Goal: Task Accomplishment & Management: Use online tool/utility

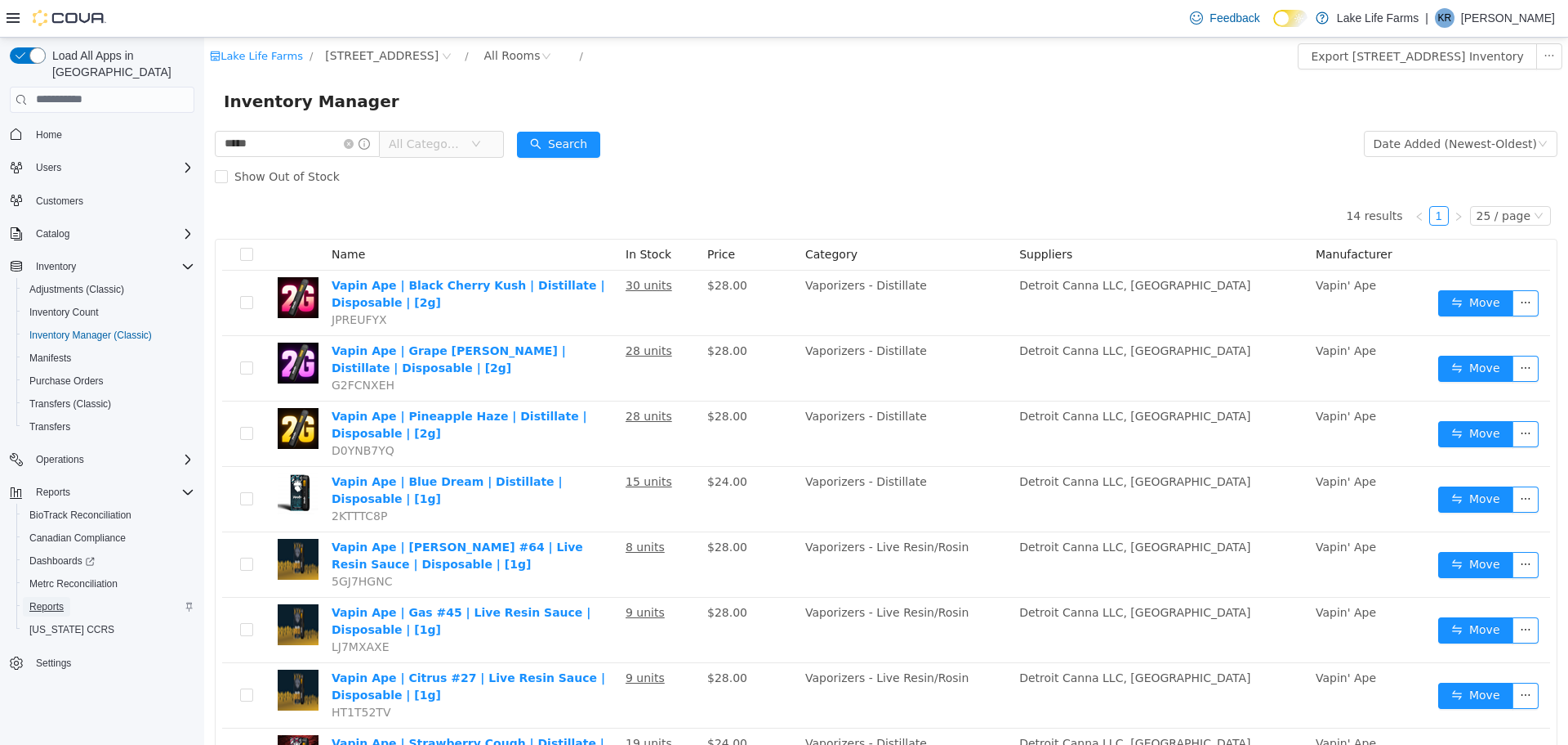
click at [39, 600] on span "Reports" at bounding box center [47, 607] width 34 height 13
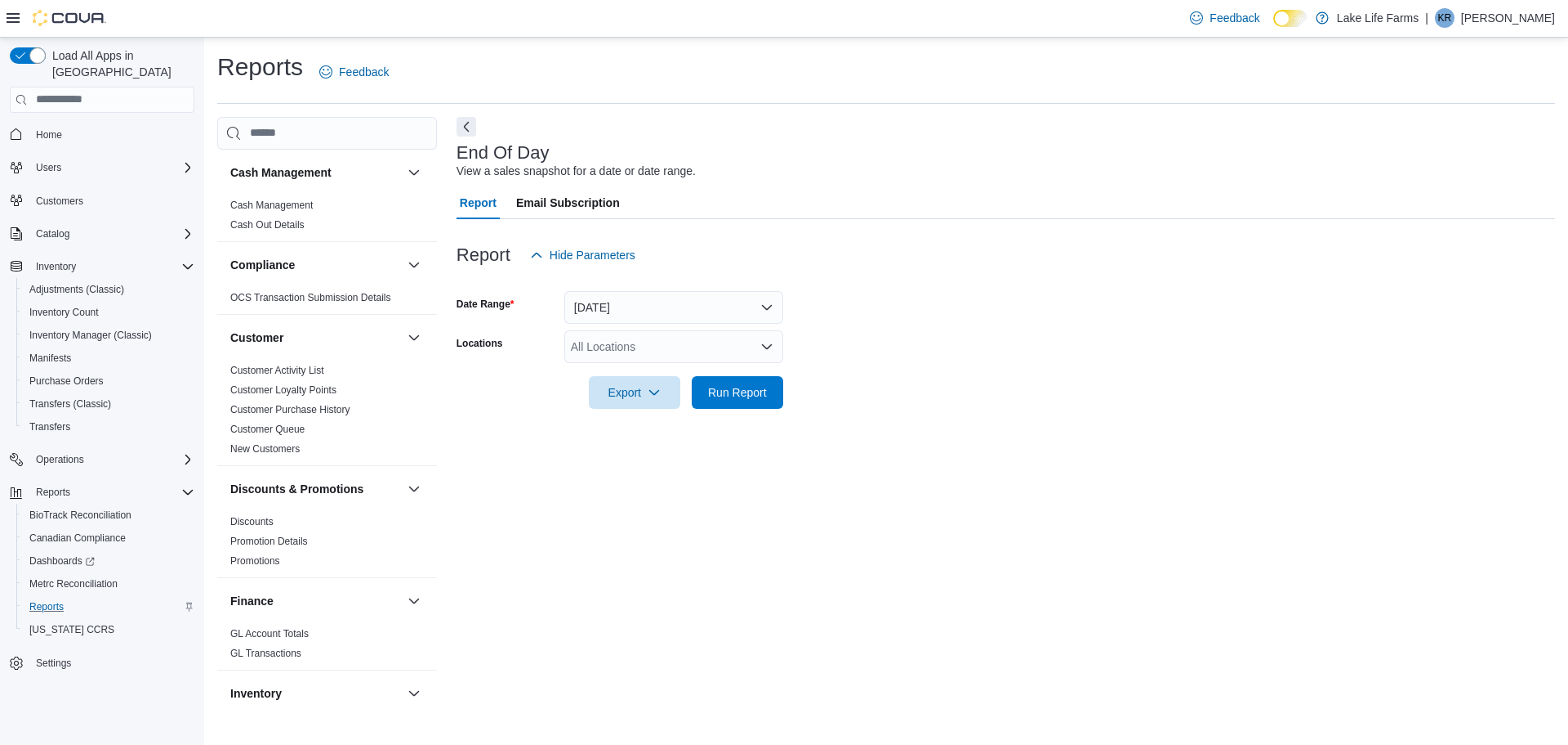
click at [598, 341] on div "All Locations" at bounding box center [674, 346] width 219 height 32
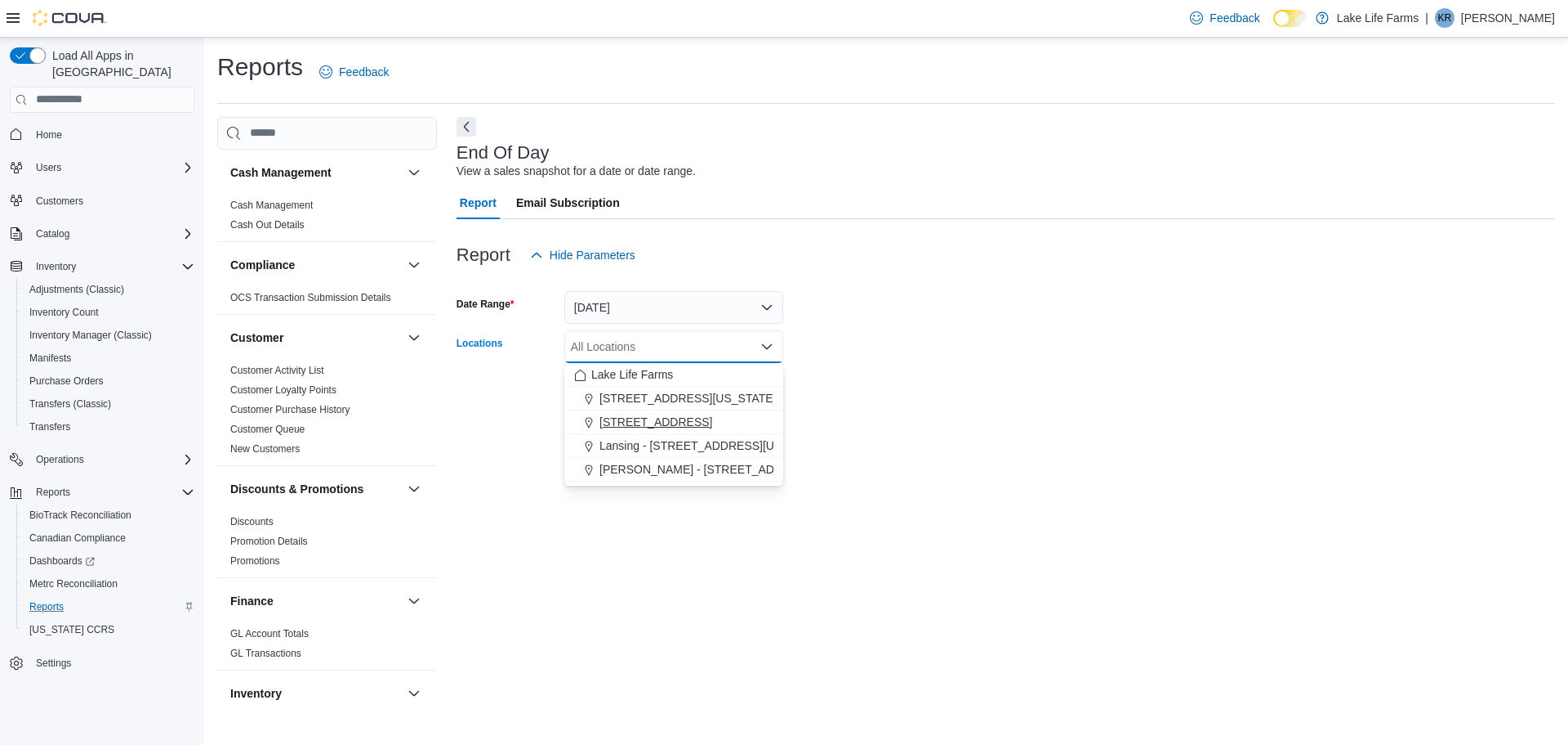
click at [631, 432] on button "[STREET_ADDRESS]" at bounding box center [674, 422] width 219 height 24
click at [913, 402] on form "Date Range [DATE] Locations [STREET_ADDRESS] Selected. [STREET_ADDRESS]. Press …" at bounding box center [1005, 340] width 1098 height 137
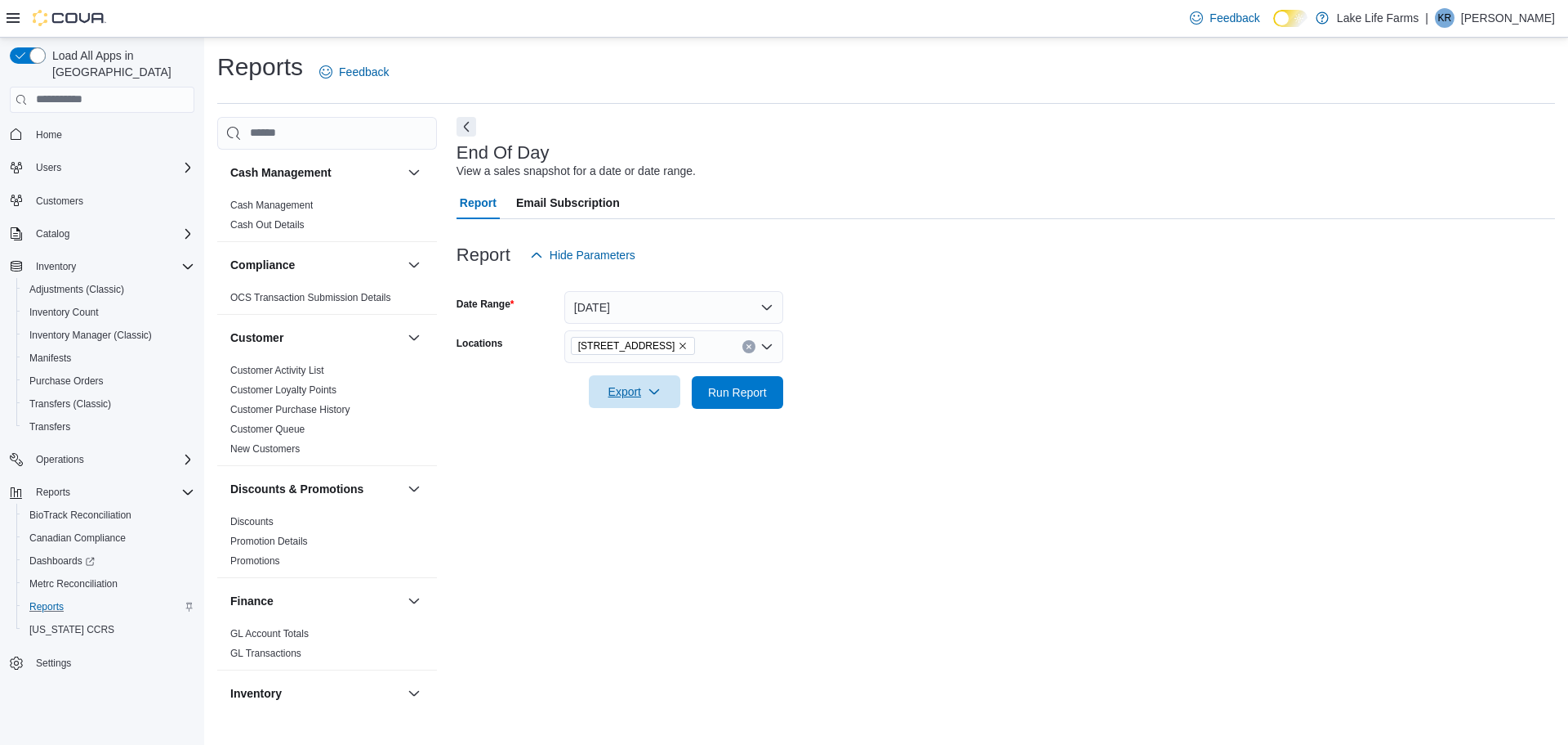
click at [654, 389] on icon "button" at bounding box center [654, 392] width 13 height 13
click at [633, 461] on span "Export to Pdf" at bounding box center [636, 458] width 73 height 13
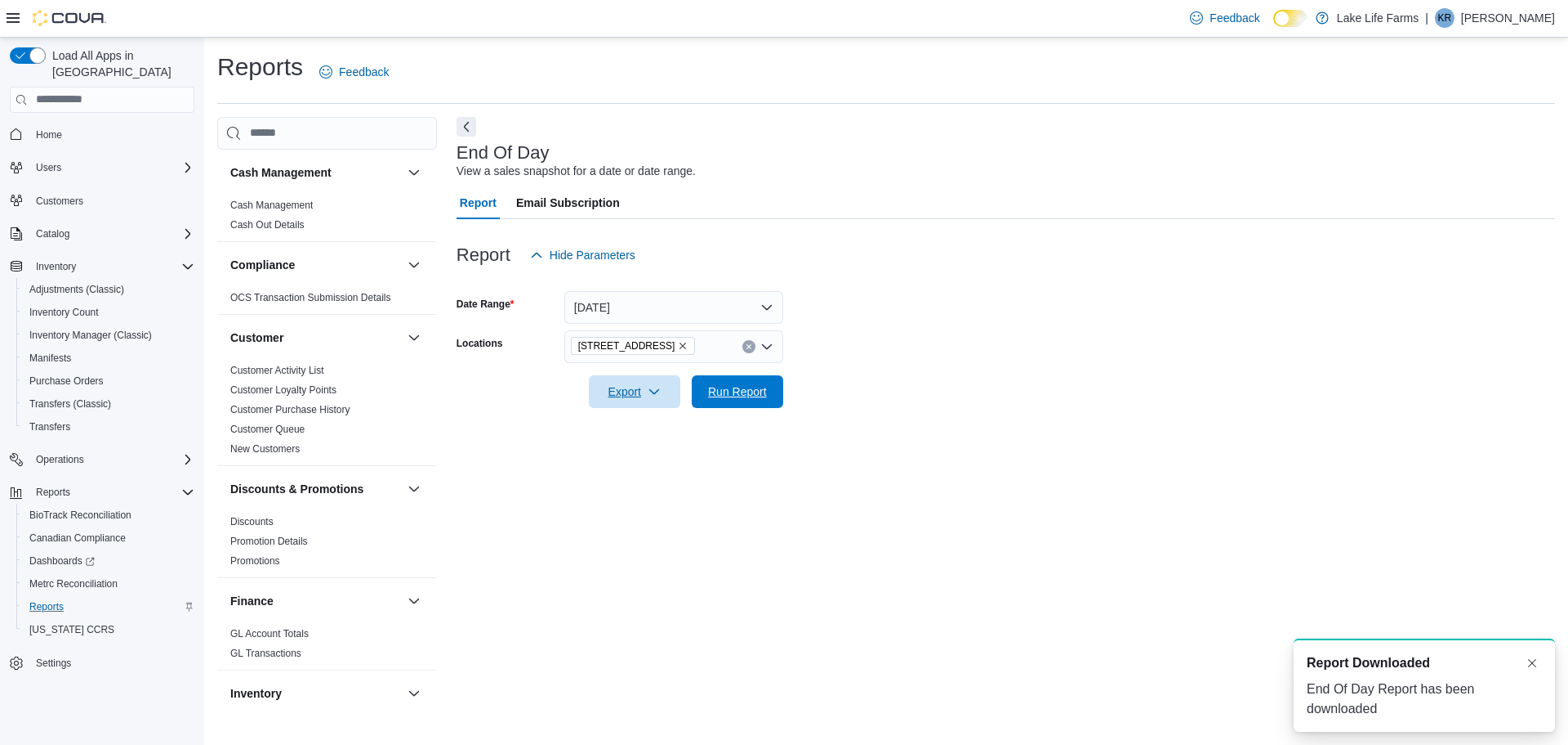
click at [753, 394] on span "Run Report" at bounding box center [738, 391] width 59 height 16
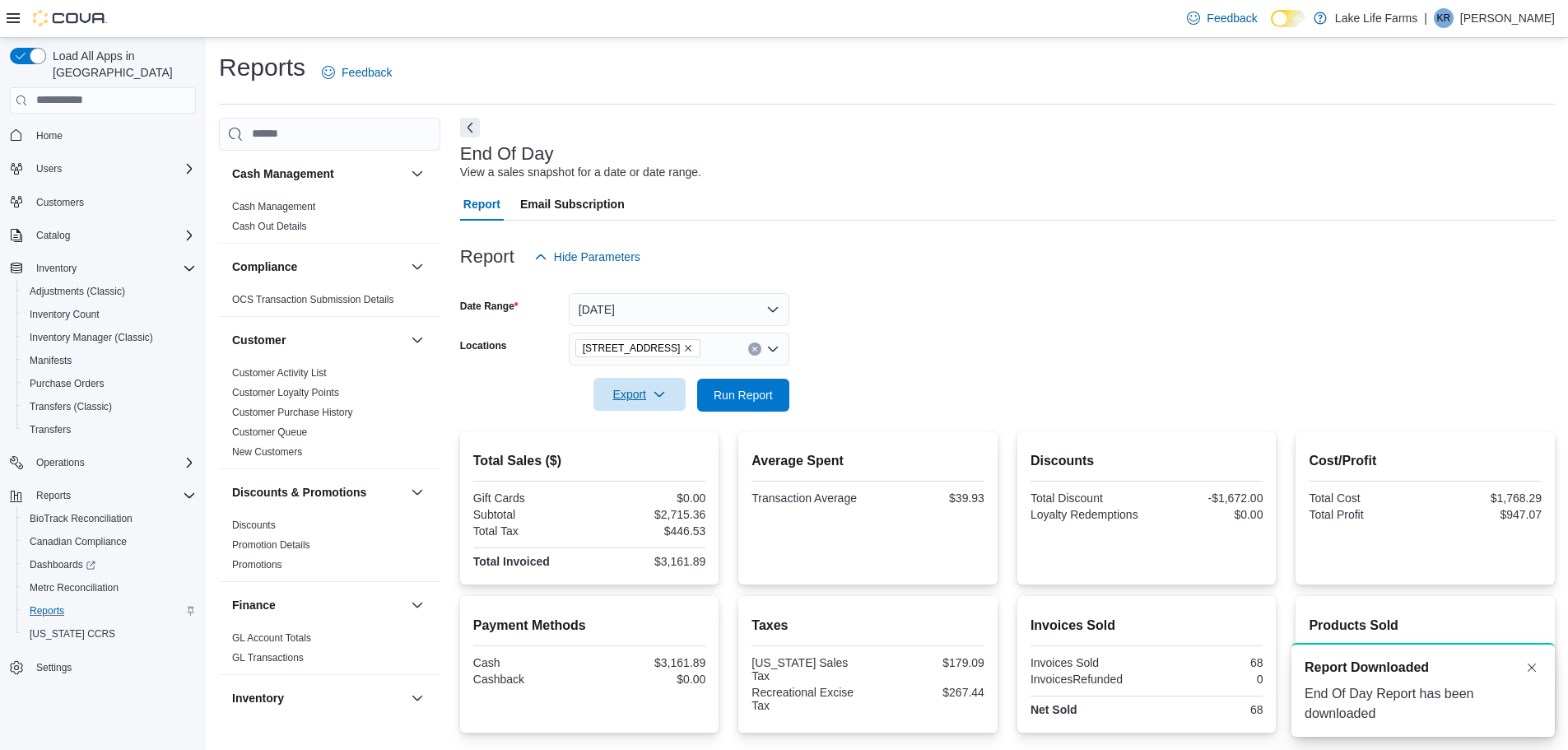
click at [642, 394] on span "Export" at bounding box center [640, 394] width 73 height 33
click at [660, 465] on span "Export to Pdf" at bounding box center [641, 461] width 74 height 13
